Goal: Task Accomplishment & Management: Complete application form

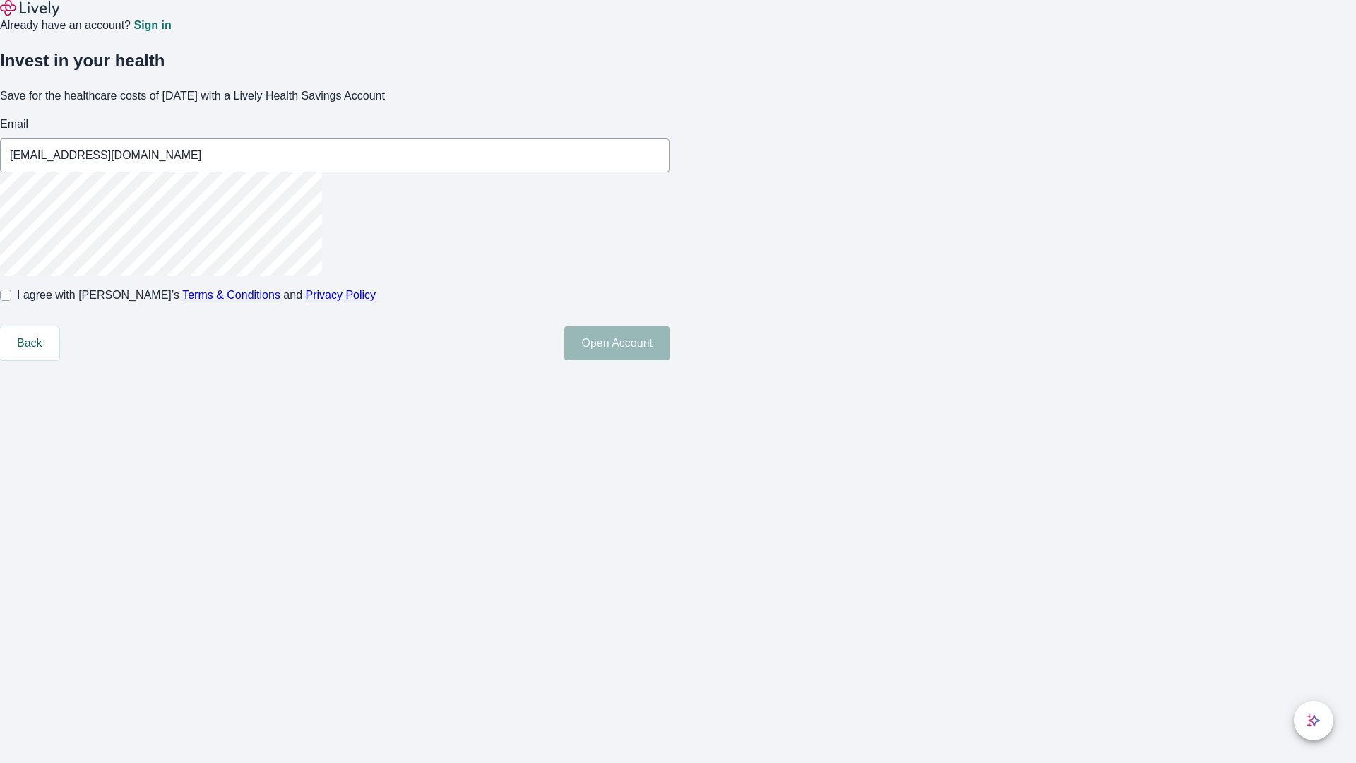
click at [11, 301] on input "I agree with Lively’s Terms & Conditions and Privacy Policy" at bounding box center [5, 295] width 11 height 11
checkbox input "true"
click at [669, 360] on button "Open Account" at bounding box center [616, 343] width 105 height 34
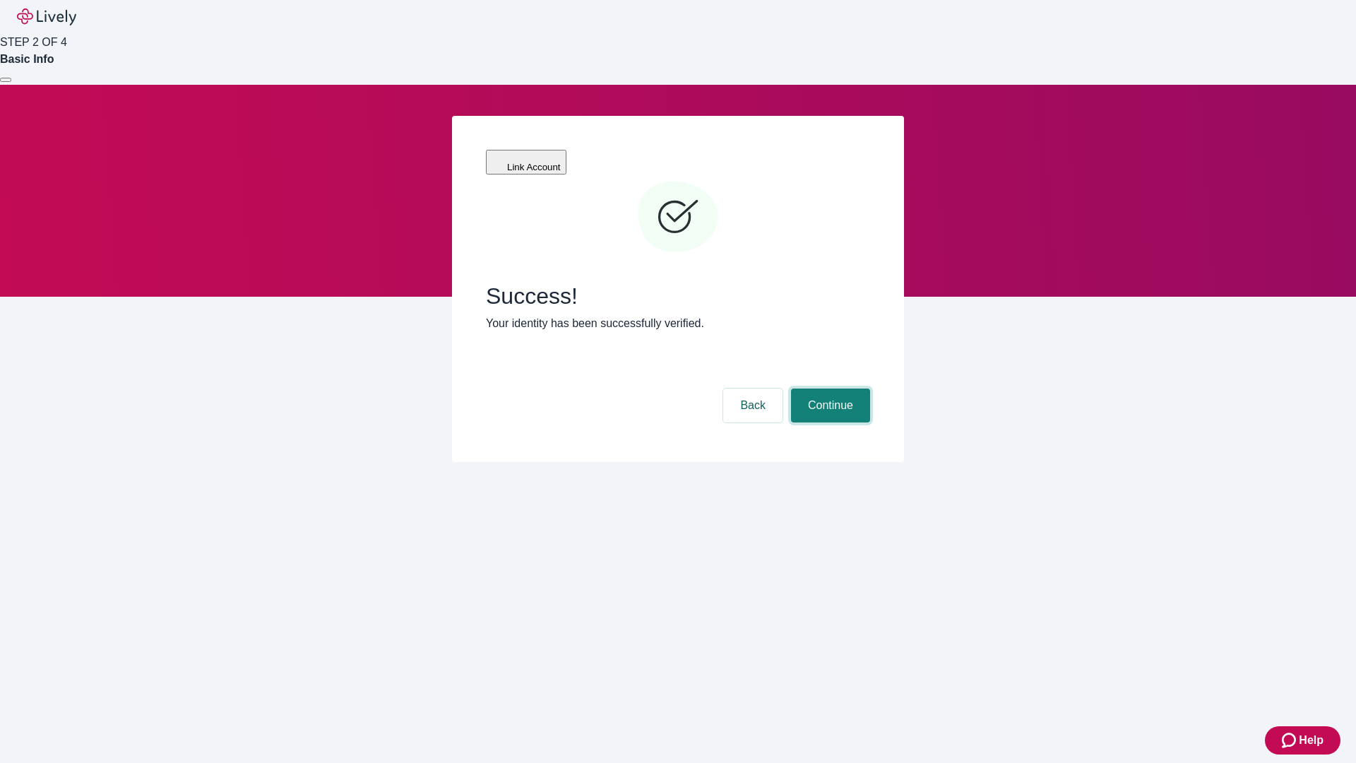
click at [828, 388] on button "Continue" at bounding box center [830, 405] width 79 height 34
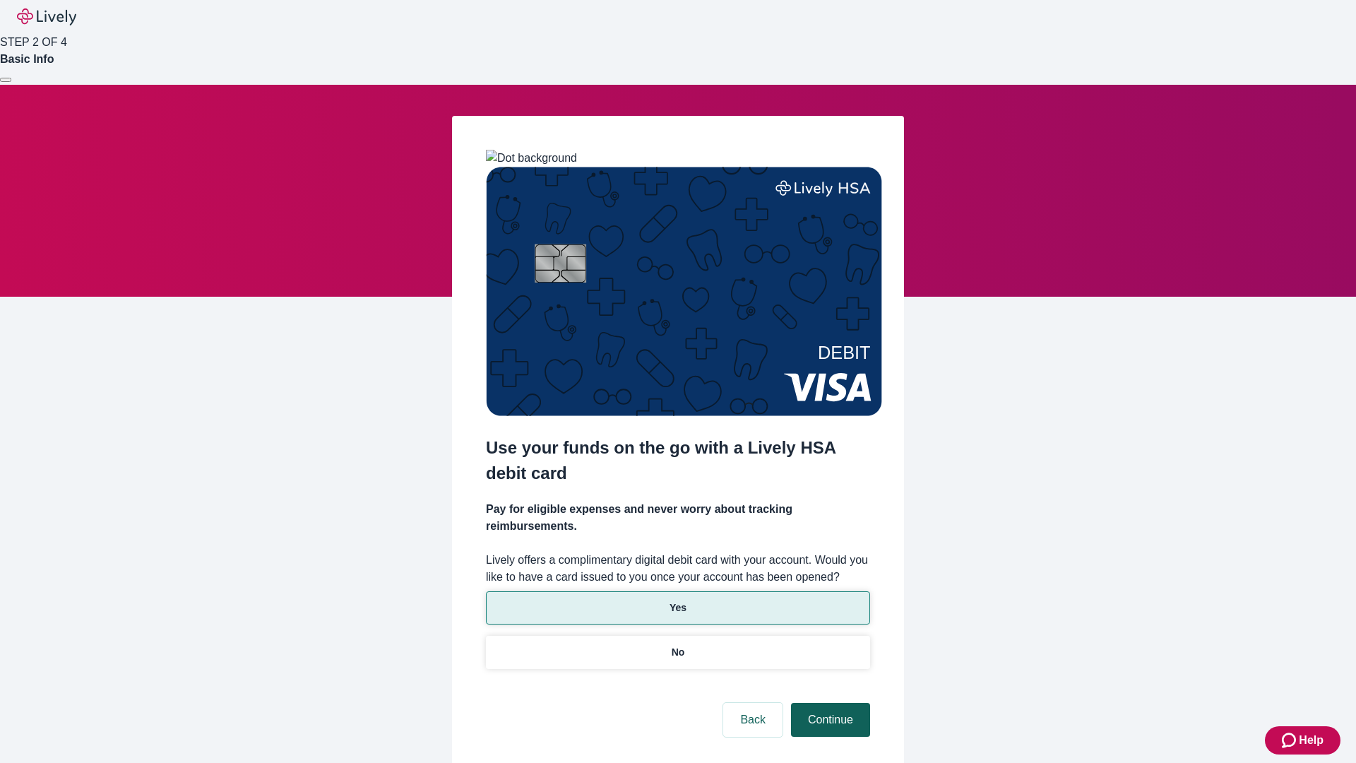
click at [677, 600] on p "Yes" at bounding box center [677, 607] width 17 height 15
click at [828, 703] on button "Continue" at bounding box center [830, 720] width 79 height 34
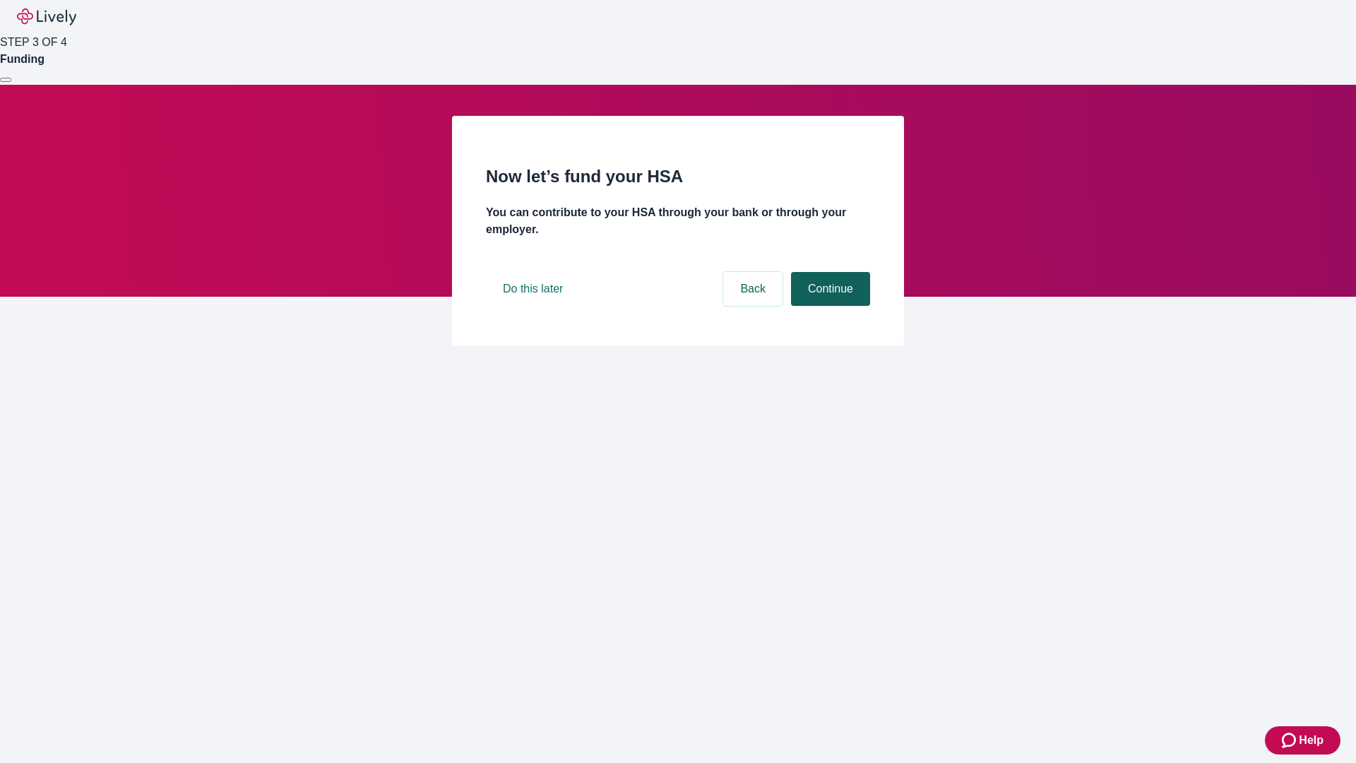
click at [828, 306] on button "Continue" at bounding box center [830, 289] width 79 height 34
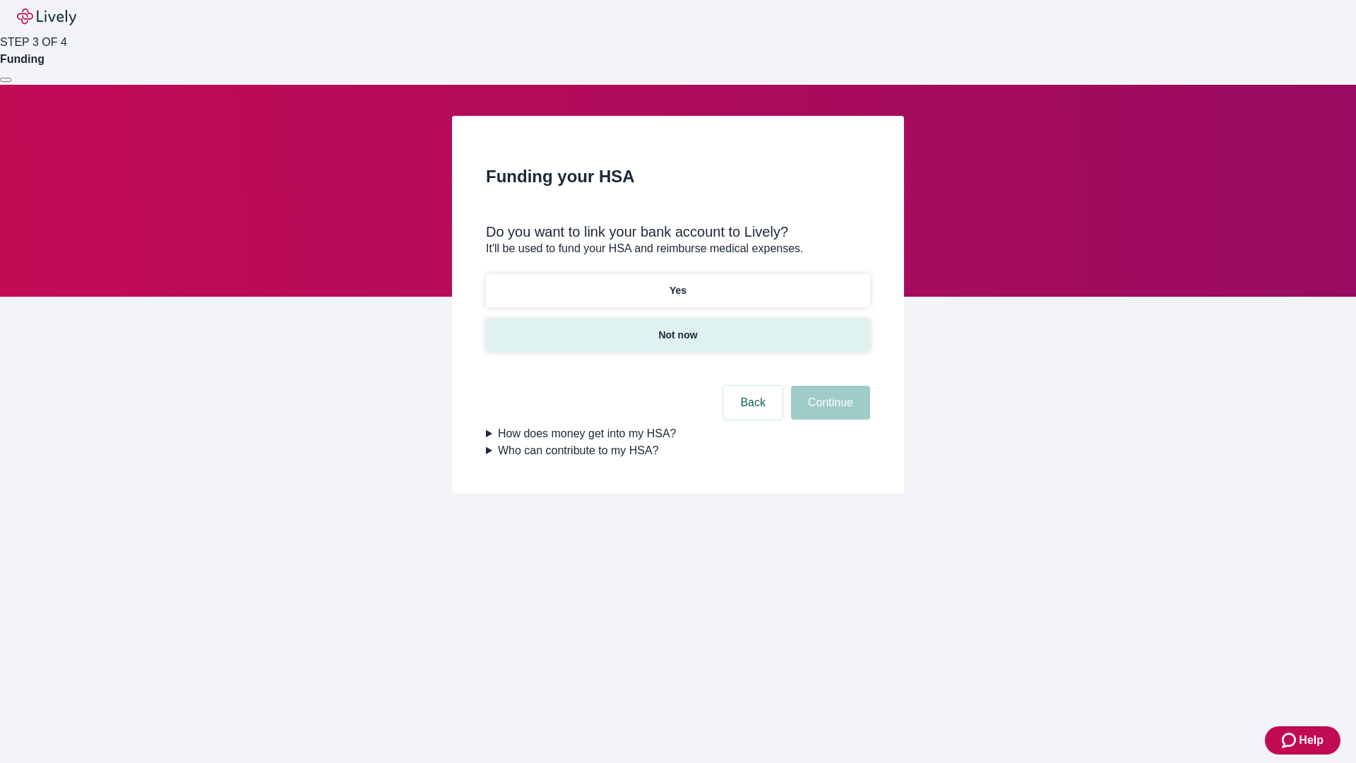
click at [677, 328] on p "Not now" at bounding box center [677, 335] width 39 height 15
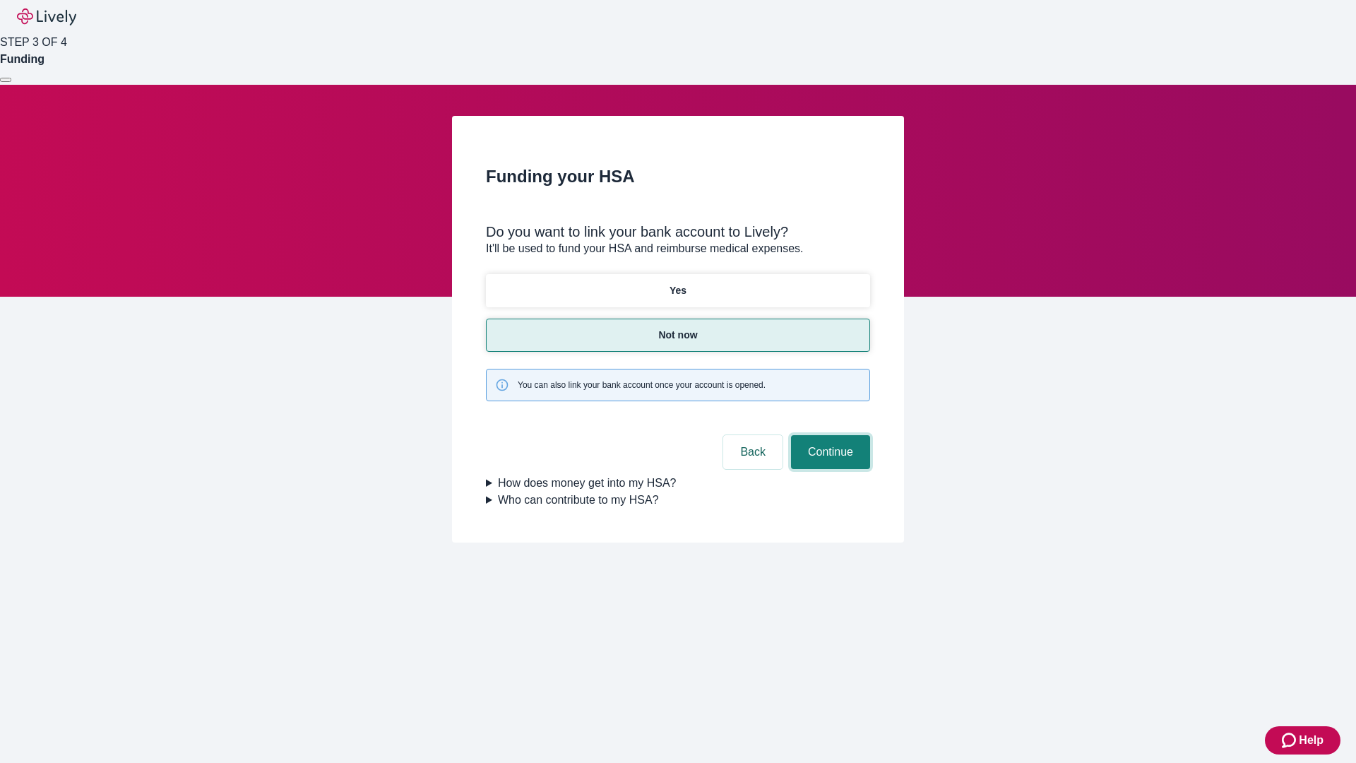
click at [828, 435] on button "Continue" at bounding box center [830, 452] width 79 height 34
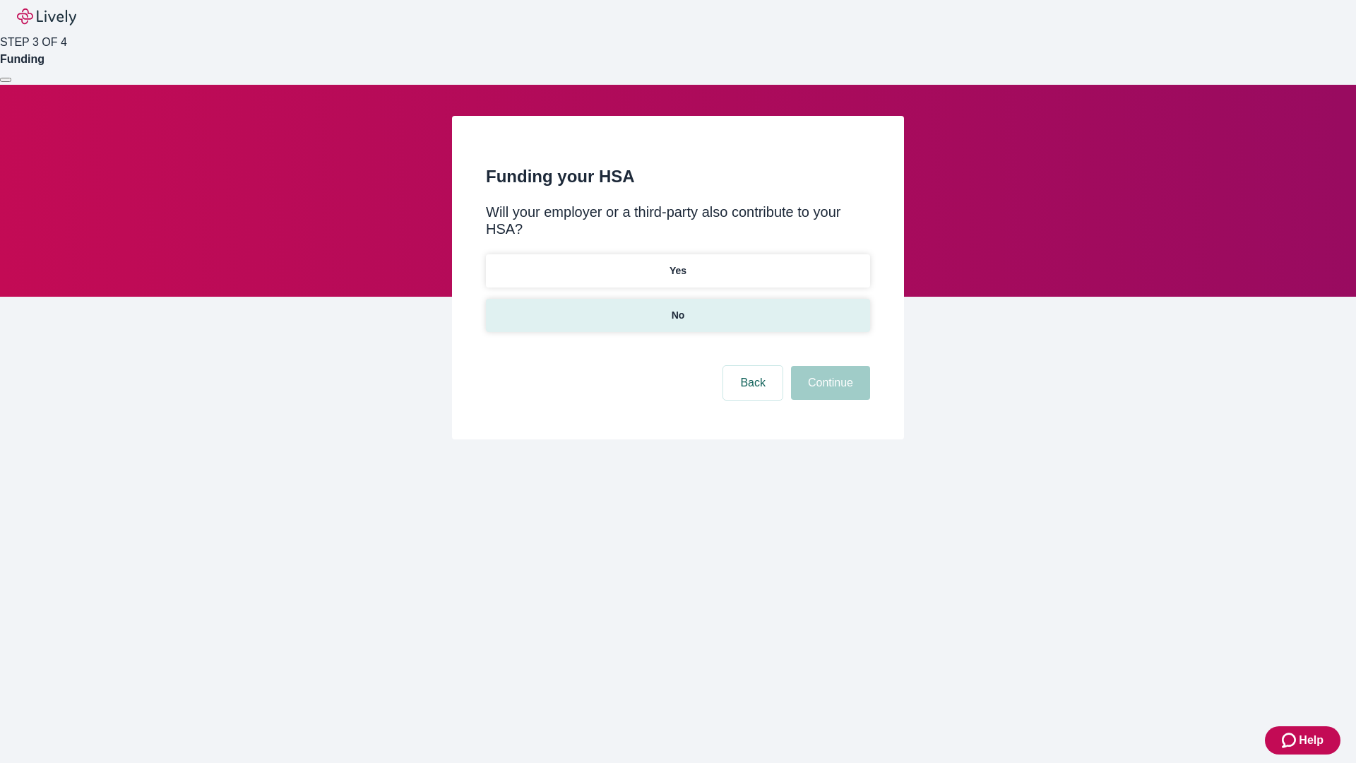
click at [677, 308] on p "No" at bounding box center [678, 315] width 13 height 15
click at [828, 366] on button "Continue" at bounding box center [830, 383] width 79 height 34
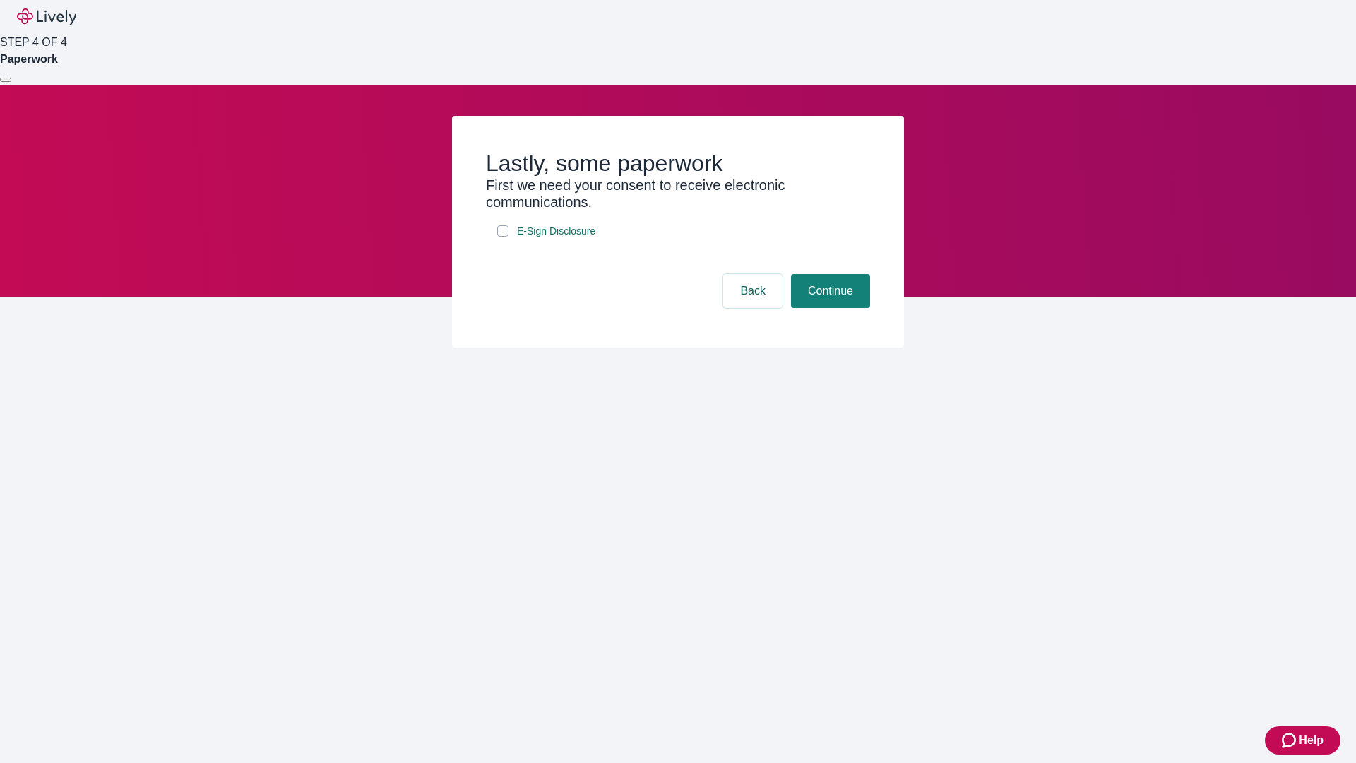
click at [503, 237] on input "E-Sign Disclosure" at bounding box center [502, 230] width 11 height 11
checkbox input "true"
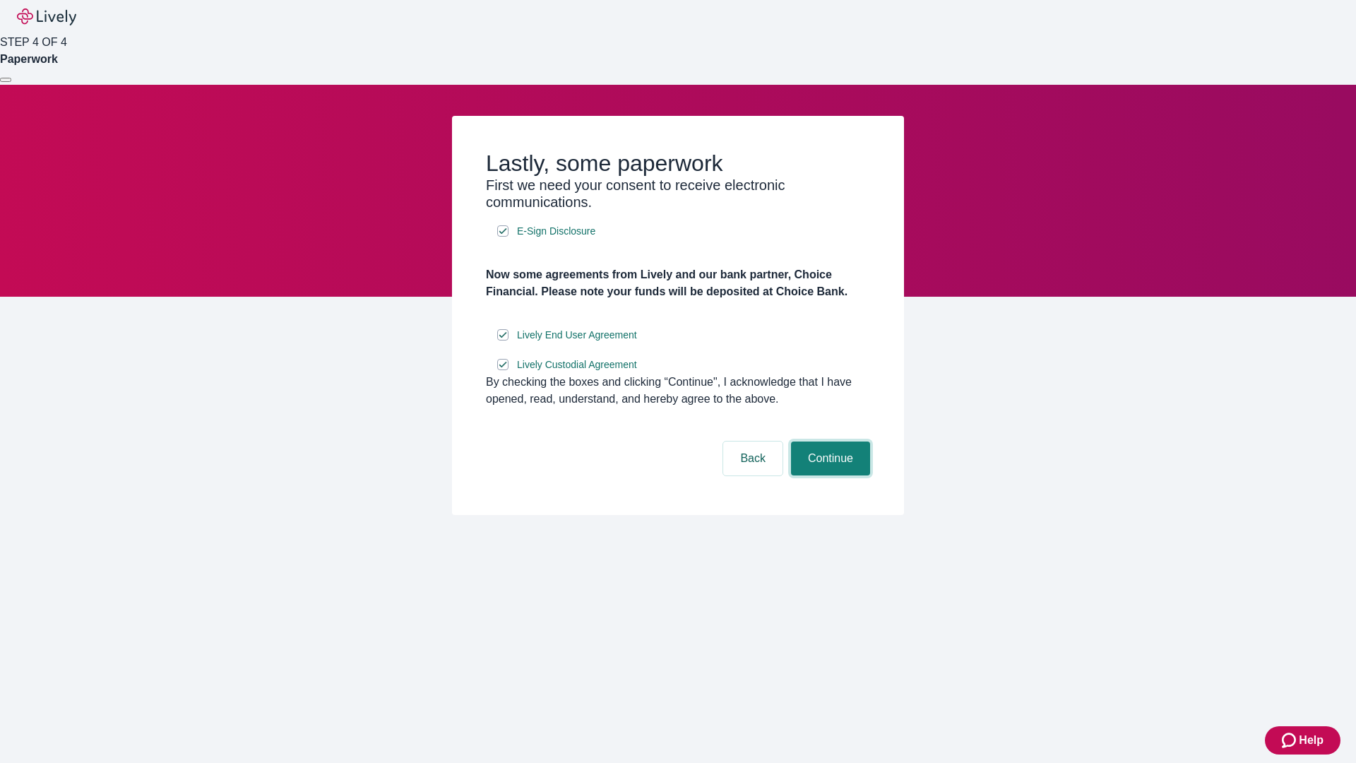
click at [828, 475] on button "Continue" at bounding box center [830, 458] width 79 height 34
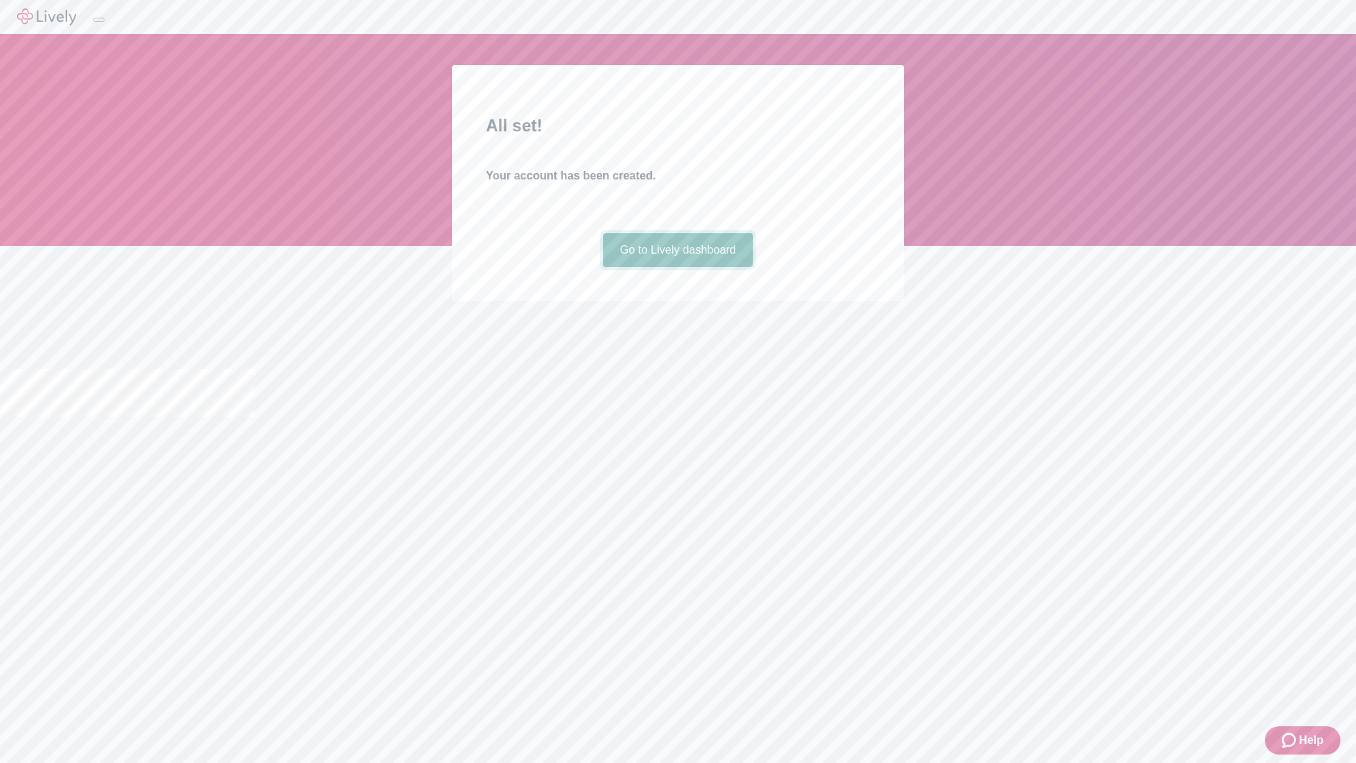
click at [677, 267] on link "Go to Lively dashboard" at bounding box center [678, 250] width 150 height 34
